Goal: Navigation & Orientation: Find specific page/section

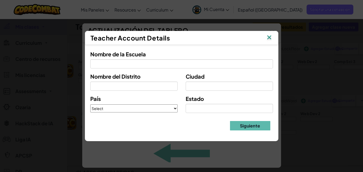
click at [270, 37] on img at bounding box center [271, 33] width 7 height 8
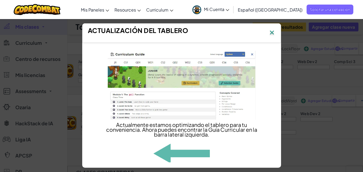
click at [274, 31] on img at bounding box center [271, 33] width 7 height 8
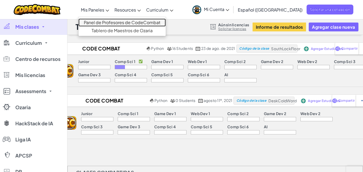
click at [111, 21] on link "Panel de Profesores de CodeCombat" at bounding box center [121, 23] width 87 height 8
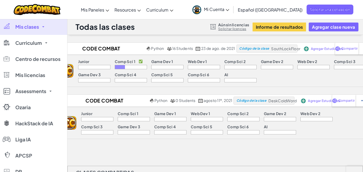
click at [232, 10] on link "Mi Cuenta" at bounding box center [211, 9] width 42 height 17
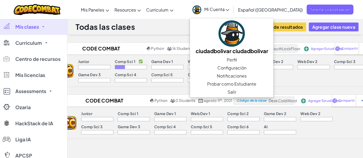
click at [181, 28] on div "Todas las clases Aún sin licencias Solicitar licencias Informe de resultados Ag…" at bounding box center [214, 27] width 295 height 16
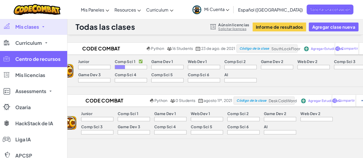
scroll to position [1, 0]
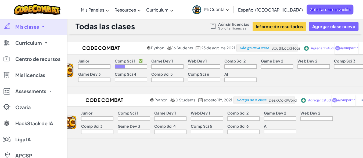
click at [229, 8] on span "Mi Cuenta" at bounding box center [216, 9] width 25 height 6
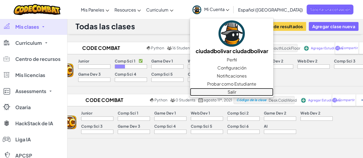
click at [247, 92] on link "Salir" at bounding box center [231, 92] width 83 height 8
